Goal: Find specific page/section: Find specific page/section

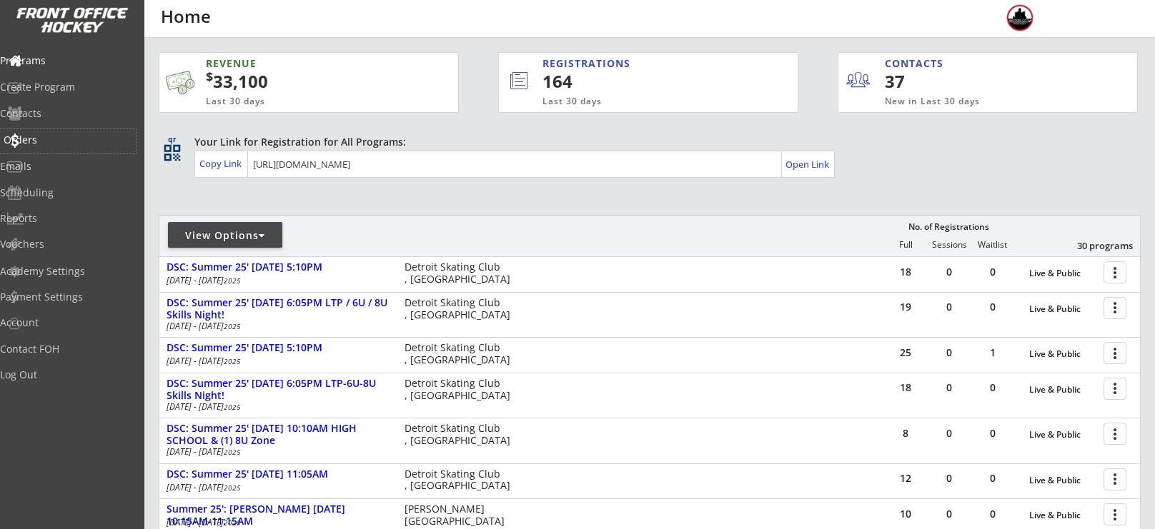
click at [38, 139] on div "Orders" at bounding box center [68, 140] width 129 height 10
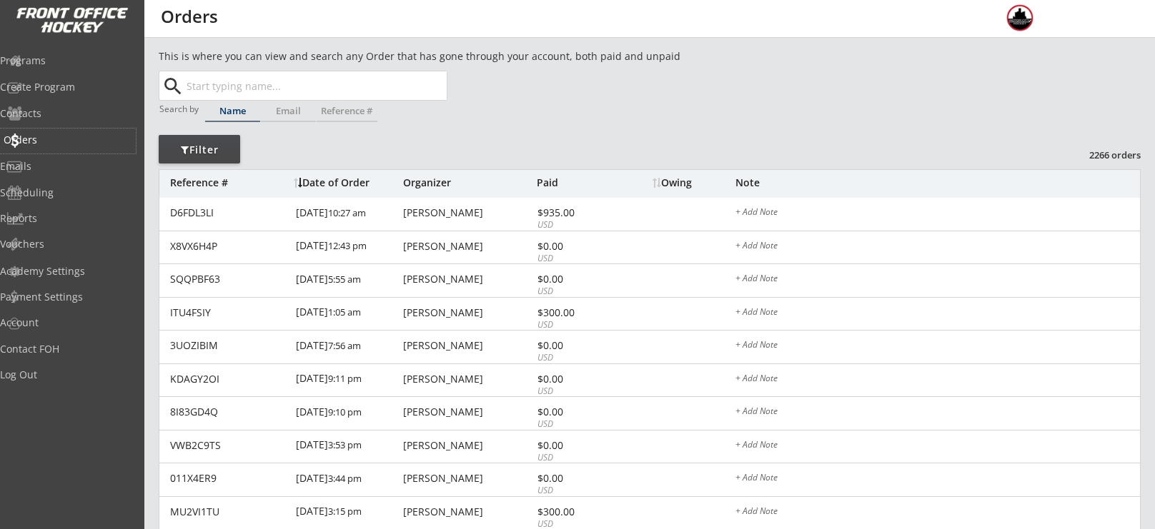
click at [80, 135] on div "Orders" at bounding box center [68, 140] width 129 height 10
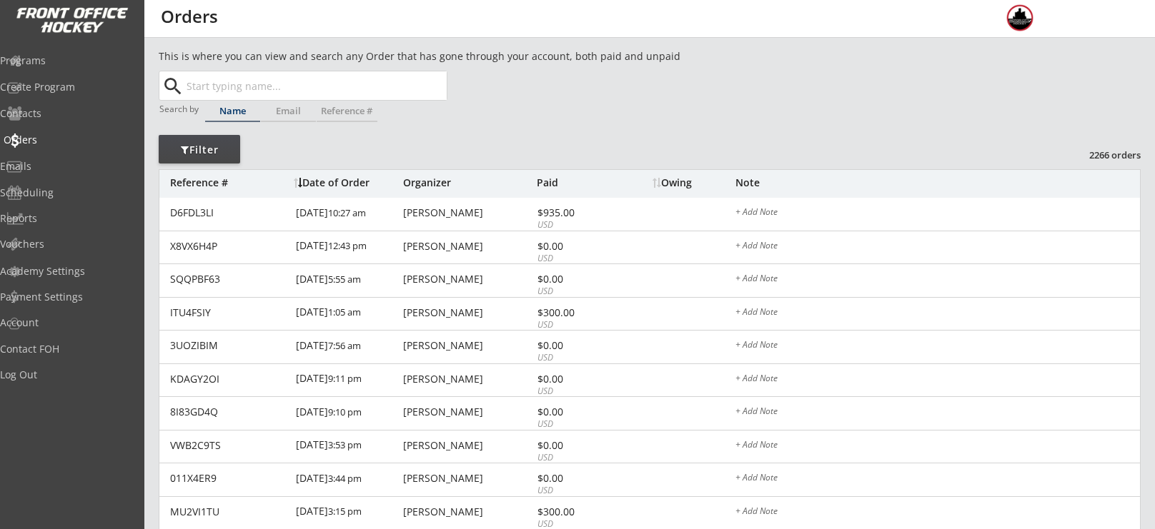
click at [80, 135] on div "Orders" at bounding box center [68, 140] width 129 height 10
click at [54, 69] on div "Programs" at bounding box center [68, 61] width 136 height 25
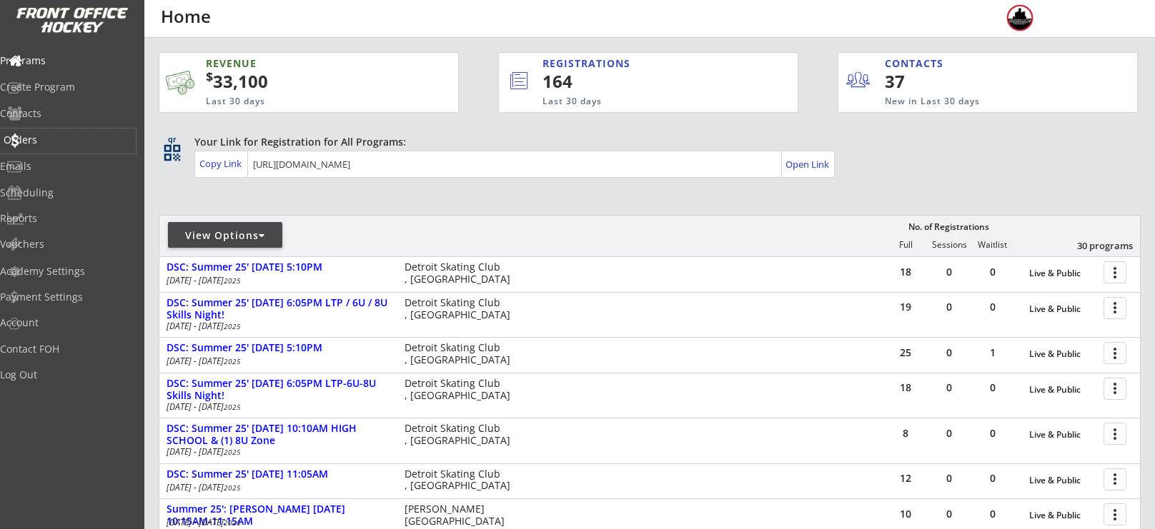
click at [59, 135] on div "Orders" at bounding box center [68, 140] width 129 height 10
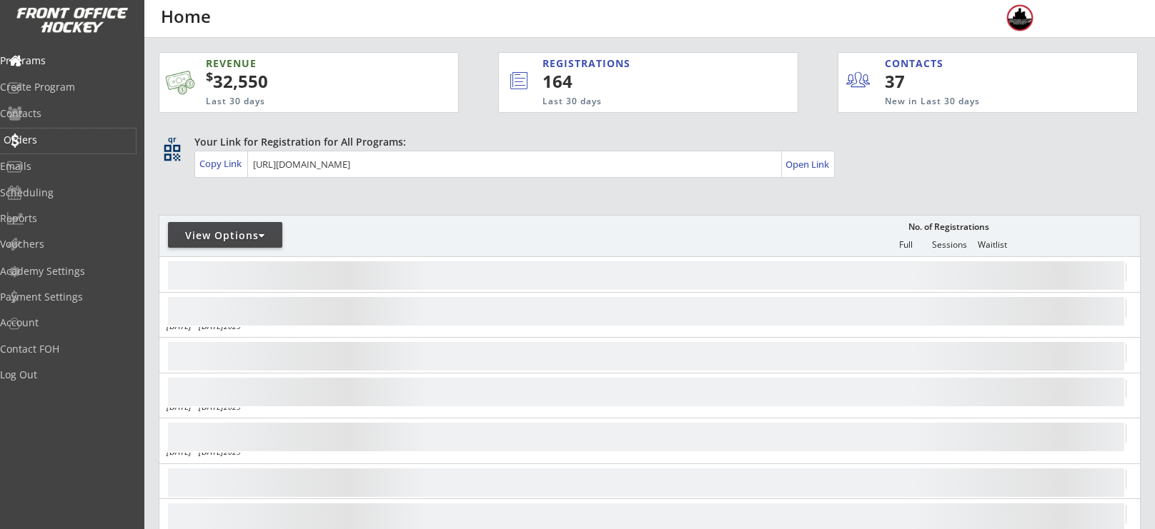
click at [40, 144] on div "Orders" at bounding box center [68, 140] width 129 height 10
